Goal: Task Accomplishment & Management: Complete application form

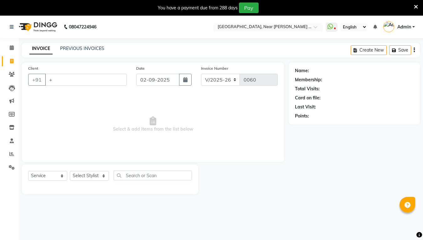
select select "5103"
select select "service"
type input "+"
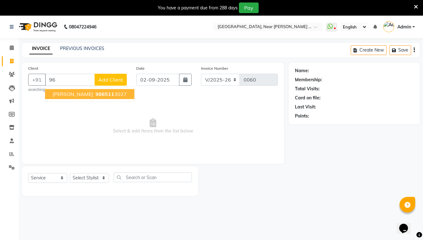
type input "9"
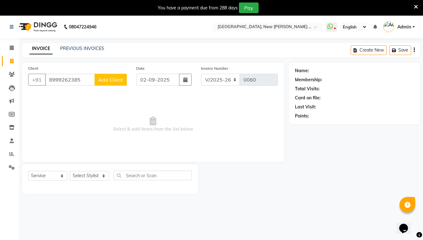
type input "8999262385"
click at [114, 83] on button "Add Client" at bounding box center [111, 80] width 32 height 12
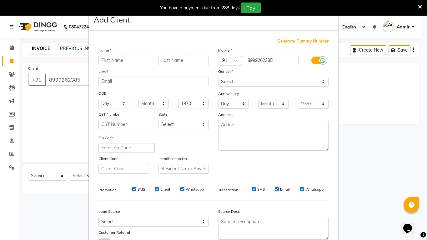
click at [110, 59] on input "text" at bounding box center [124, 61] width 51 height 10
type input "s"
type input "Su"
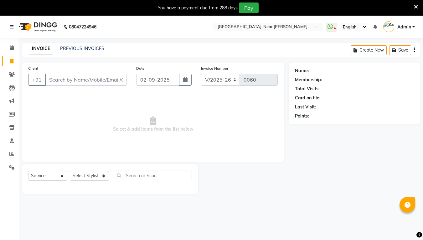
select select "5103"
select select "service"
select select "5103"
select select "service"
select select "5103"
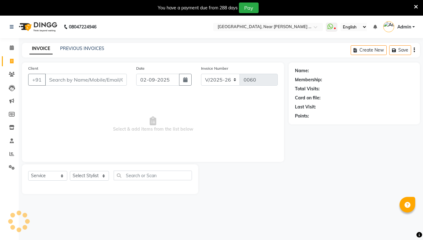
select select "service"
select select "5103"
select select "service"
select select "5103"
select select "service"
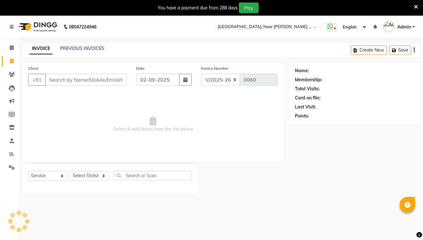
select select "5103"
select select "service"
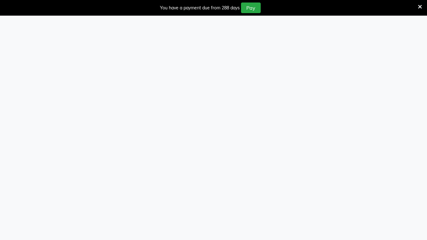
select select "5103"
select select "service"
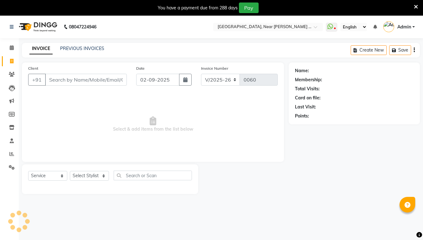
select select "5103"
select select "service"
